Goal: Task Accomplishment & Management: Use online tool/utility

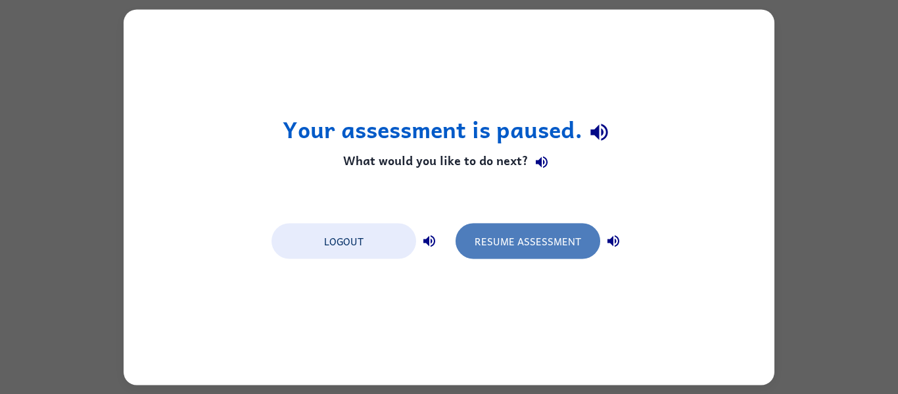
click at [505, 243] on button "Resume Assessment" at bounding box center [527, 240] width 145 height 35
click at [512, 237] on button "Resume Assessment" at bounding box center [527, 240] width 145 height 35
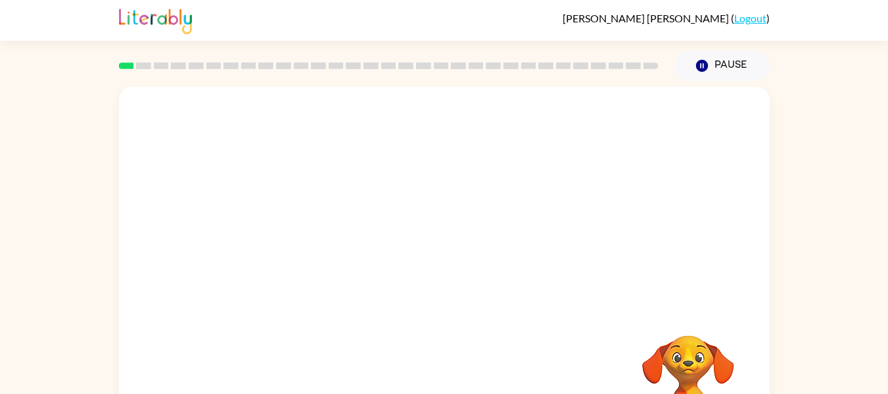
scroll to position [68, 0]
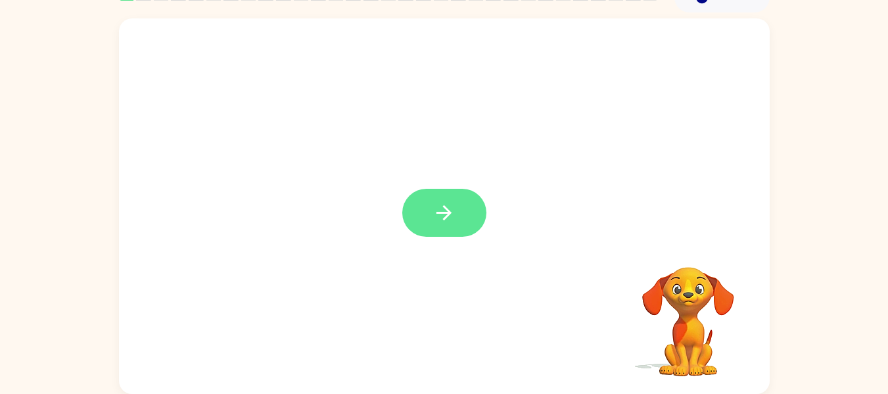
click at [455, 213] on icon "button" at bounding box center [443, 212] width 23 height 23
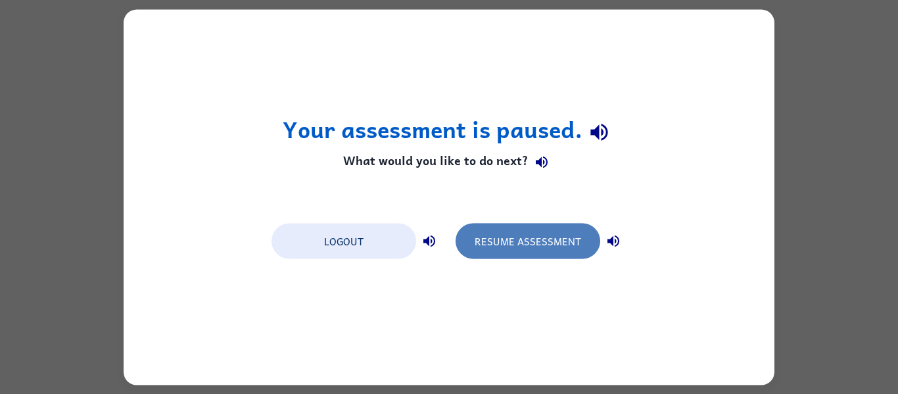
click at [537, 250] on button "Resume Assessment" at bounding box center [527, 240] width 145 height 35
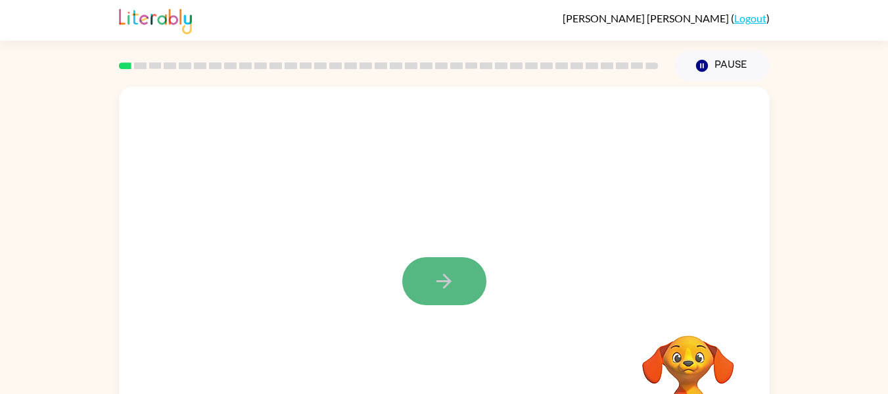
click at [448, 277] on icon "button" at bounding box center [443, 280] width 23 height 23
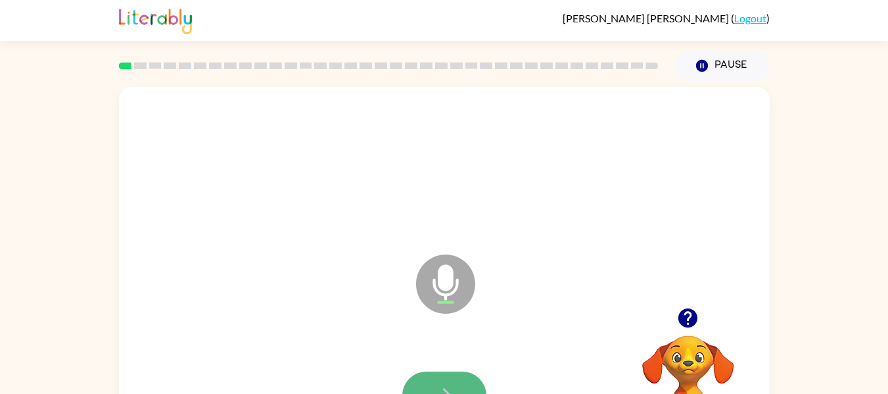
click at [444, 379] on button "button" at bounding box center [444, 395] width 84 height 48
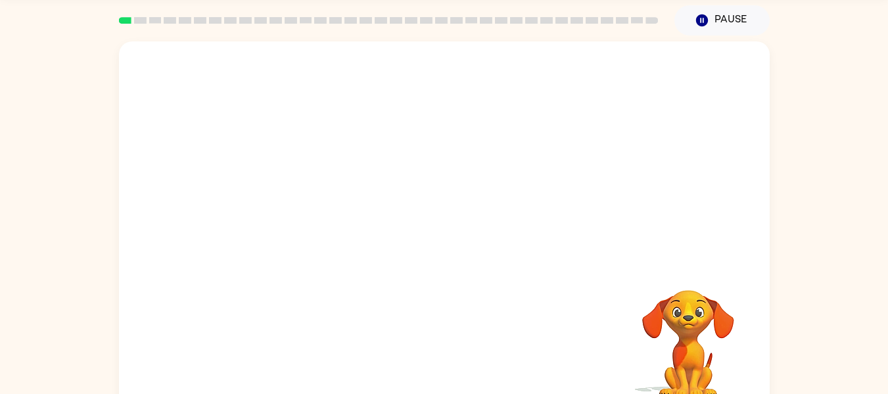
scroll to position [68, 0]
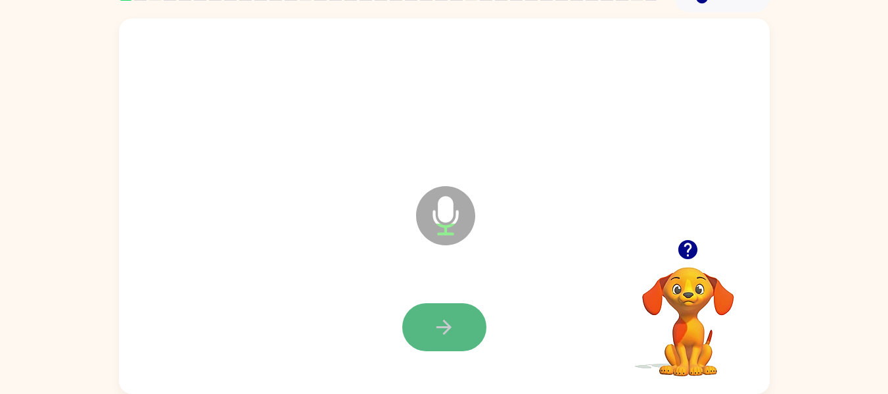
click at [440, 325] on icon "button" at bounding box center [443, 326] width 23 height 23
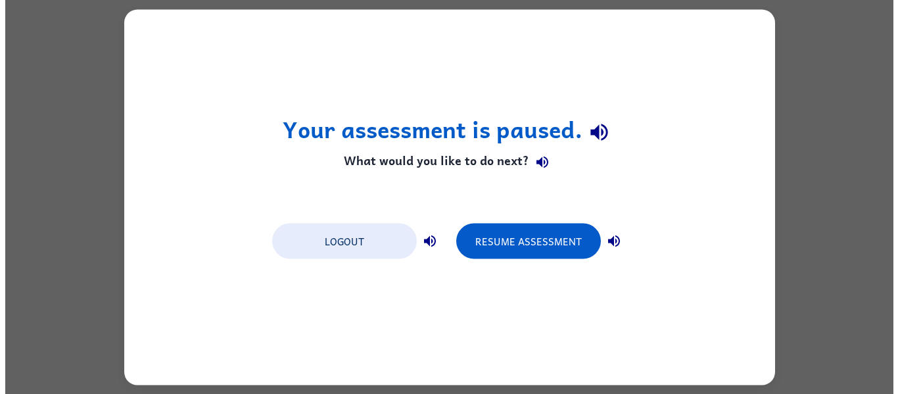
scroll to position [0, 0]
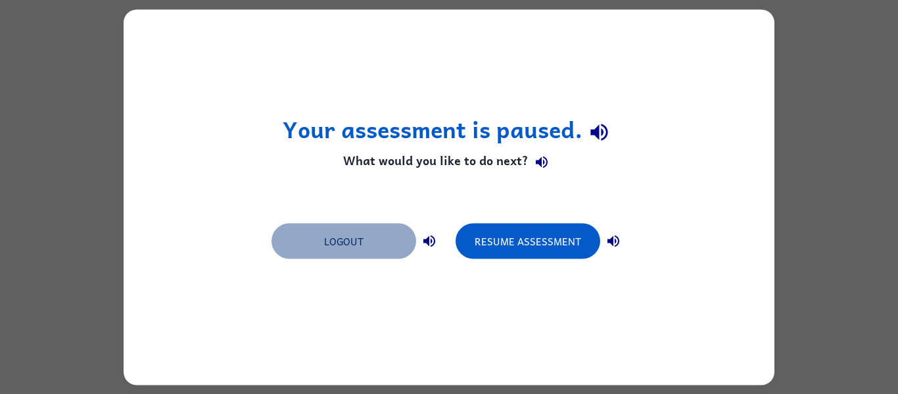
click at [395, 250] on button "Logout" at bounding box center [343, 240] width 145 height 35
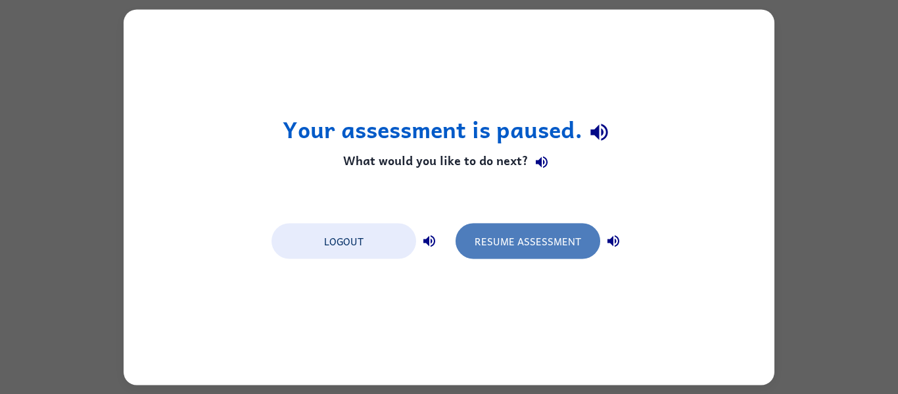
click at [524, 251] on button "Resume Assessment" at bounding box center [527, 240] width 145 height 35
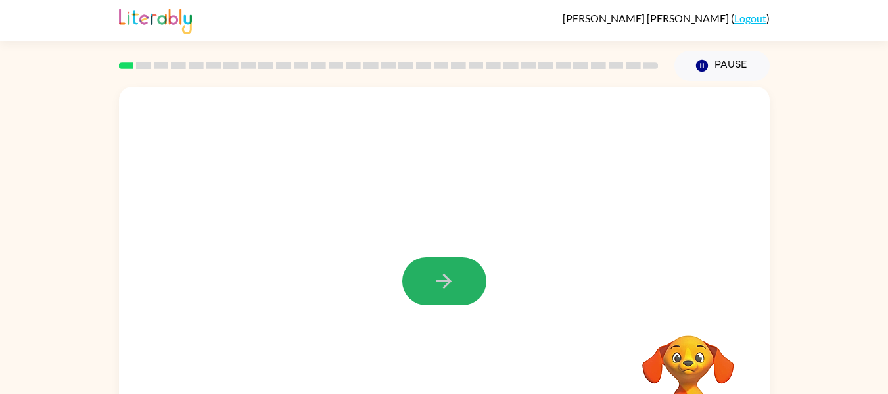
click at [432, 281] on icon "button" at bounding box center [443, 280] width 23 height 23
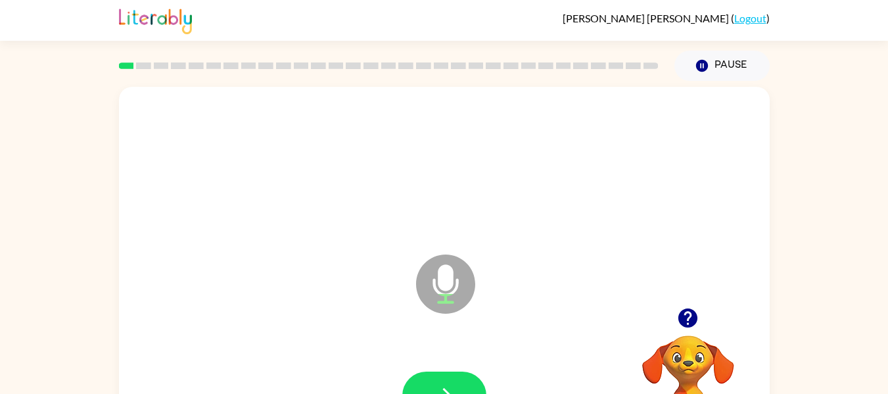
scroll to position [68, 0]
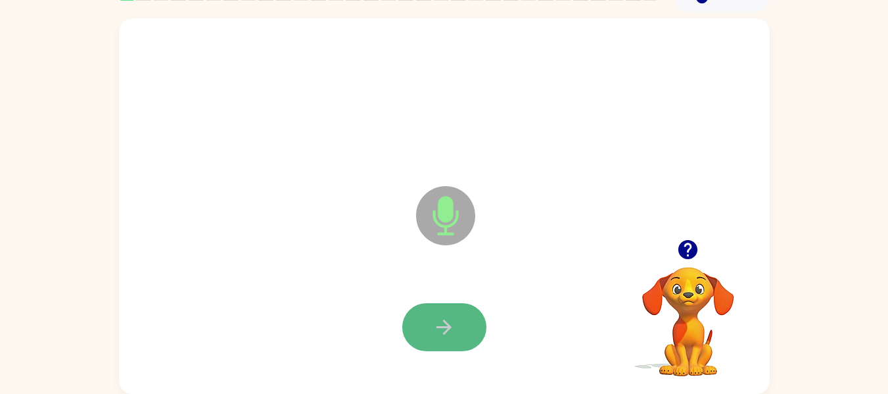
click at [458, 319] on button "button" at bounding box center [444, 327] width 84 height 48
click at [445, 320] on icon "button" at bounding box center [443, 326] width 23 height 23
click at [452, 309] on button "button" at bounding box center [444, 327] width 84 height 48
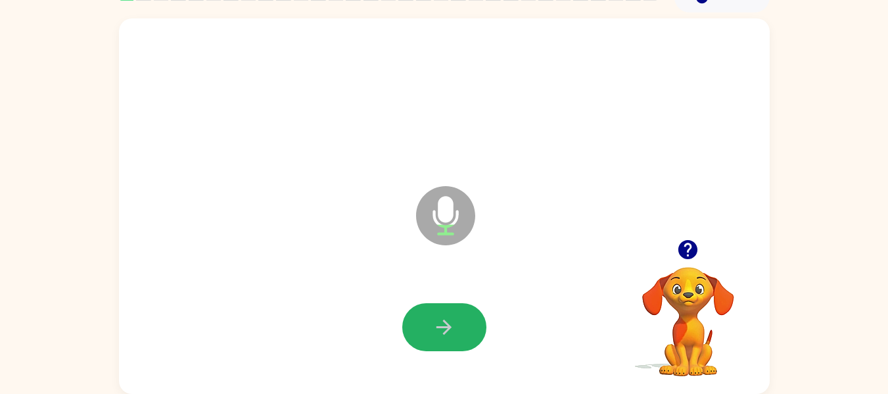
click at [452, 309] on button "button" at bounding box center [444, 327] width 84 height 48
click at [444, 325] on icon "button" at bounding box center [443, 326] width 23 height 23
click at [441, 319] on icon "button" at bounding box center [443, 326] width 23 height 23
click at [430, 332] on button "button" at bounding box center [444, 327] width 84 height 48
click at [434, 341] on button "button" at bounding box center [444, 327] width 84 height 48
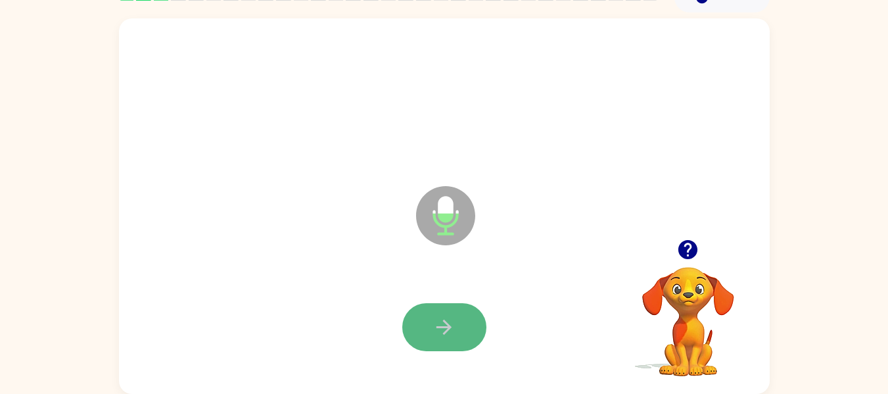
click at [451, 323] on icon "button" at bounding box center [443, 326] width 23 height 23
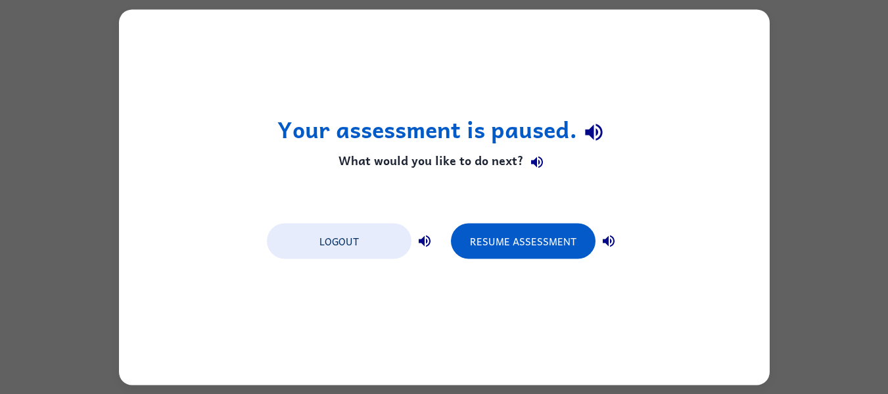
scroll to position [0, 0]
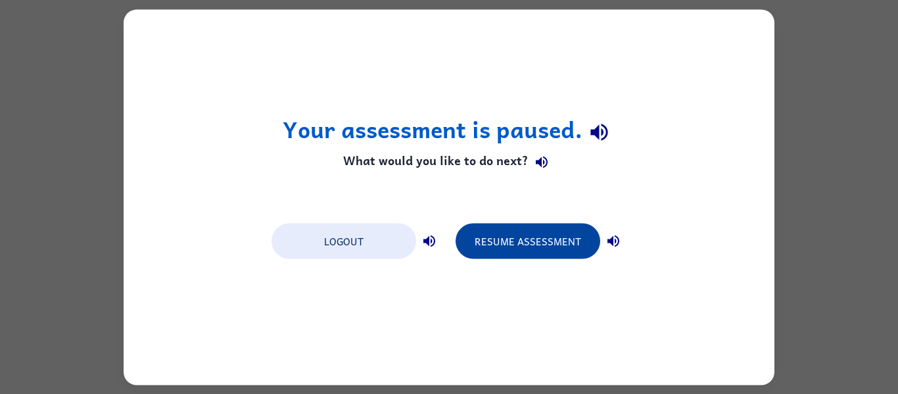
click at [489, 246] on button "Resume Assessment" at bounding box center [527, 240] width 145 height 35
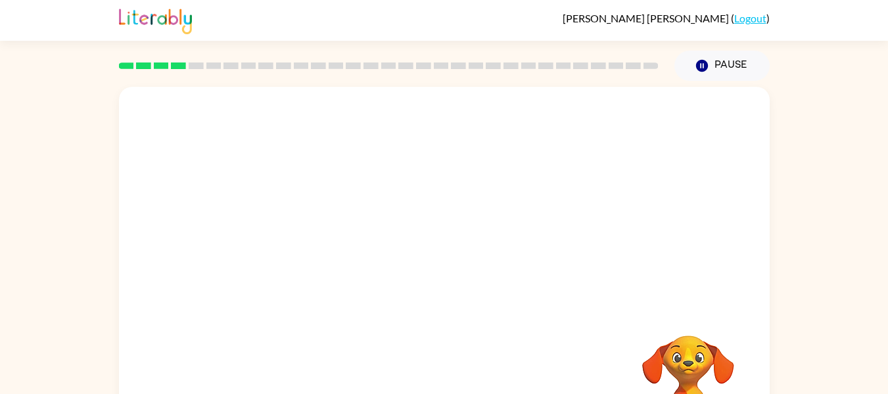
click at [176, 26] on img at bounding box center [155, 19] width 73 height 29
